Goal: Navigation & Orientation: Find specific page/section

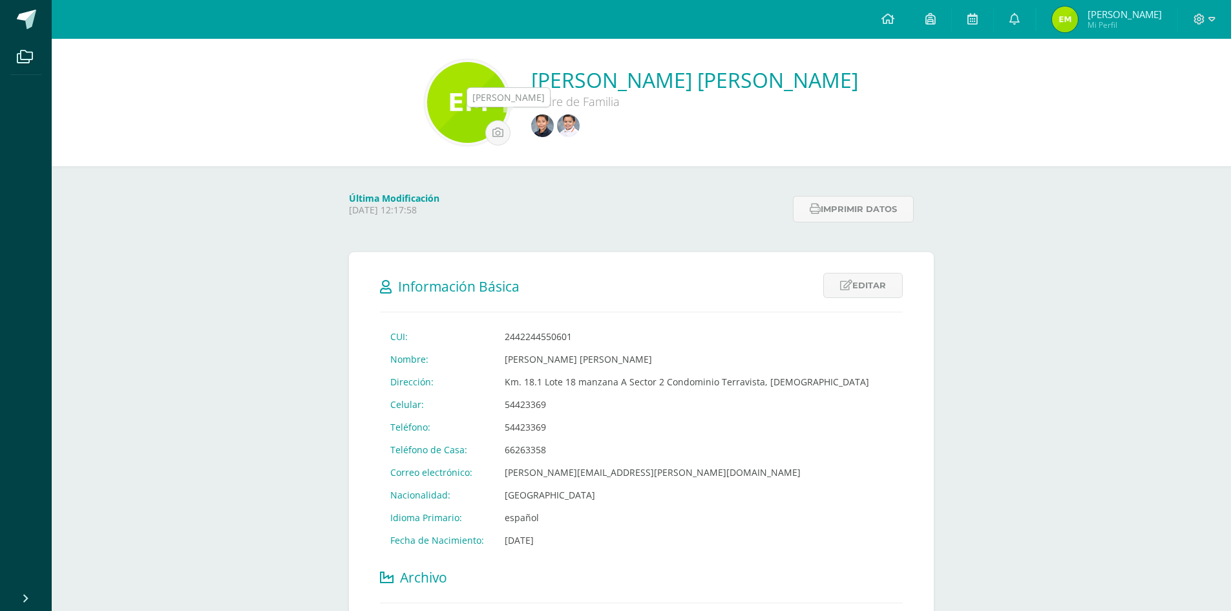
click at [534, 128] on img at bounding box center [542, 125] width 23 height 23
click at [563, 124] on img at bounding box center [568, 125] width 23 height 23
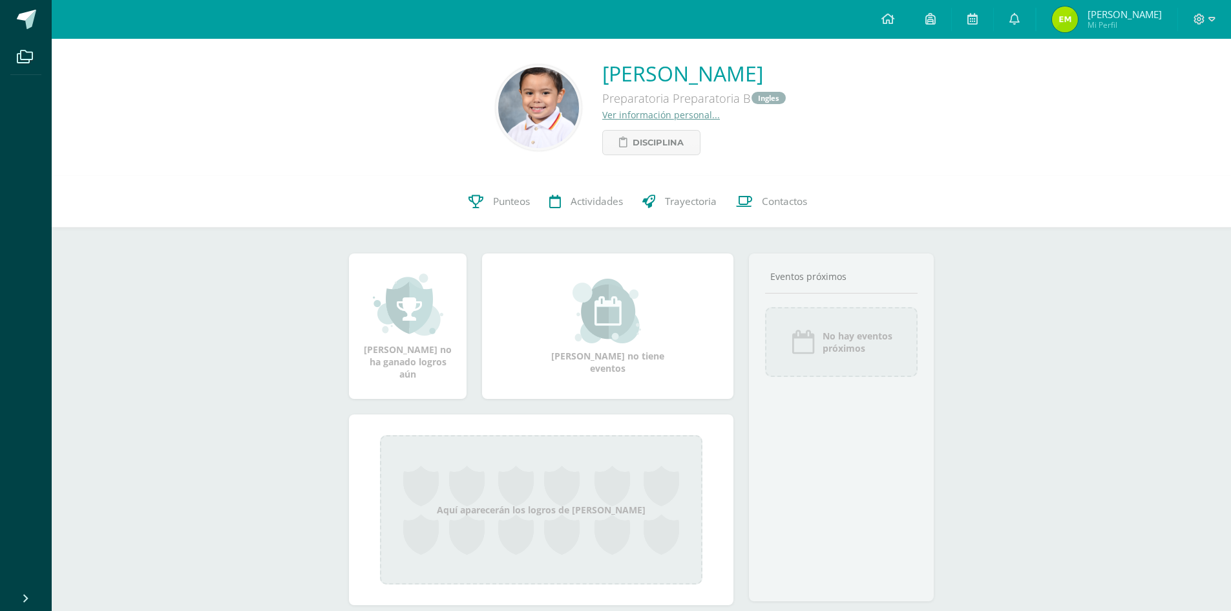
click at [498, 106] on img at bounding box center [538, 107] width 81 height 81
click at [498, 123] on img at bounding box center [538, 107] width 81 height 81
click at [498, 124] on img at bounding box center [538, 107] width 81 height 81
